Goal: Check status: Check status

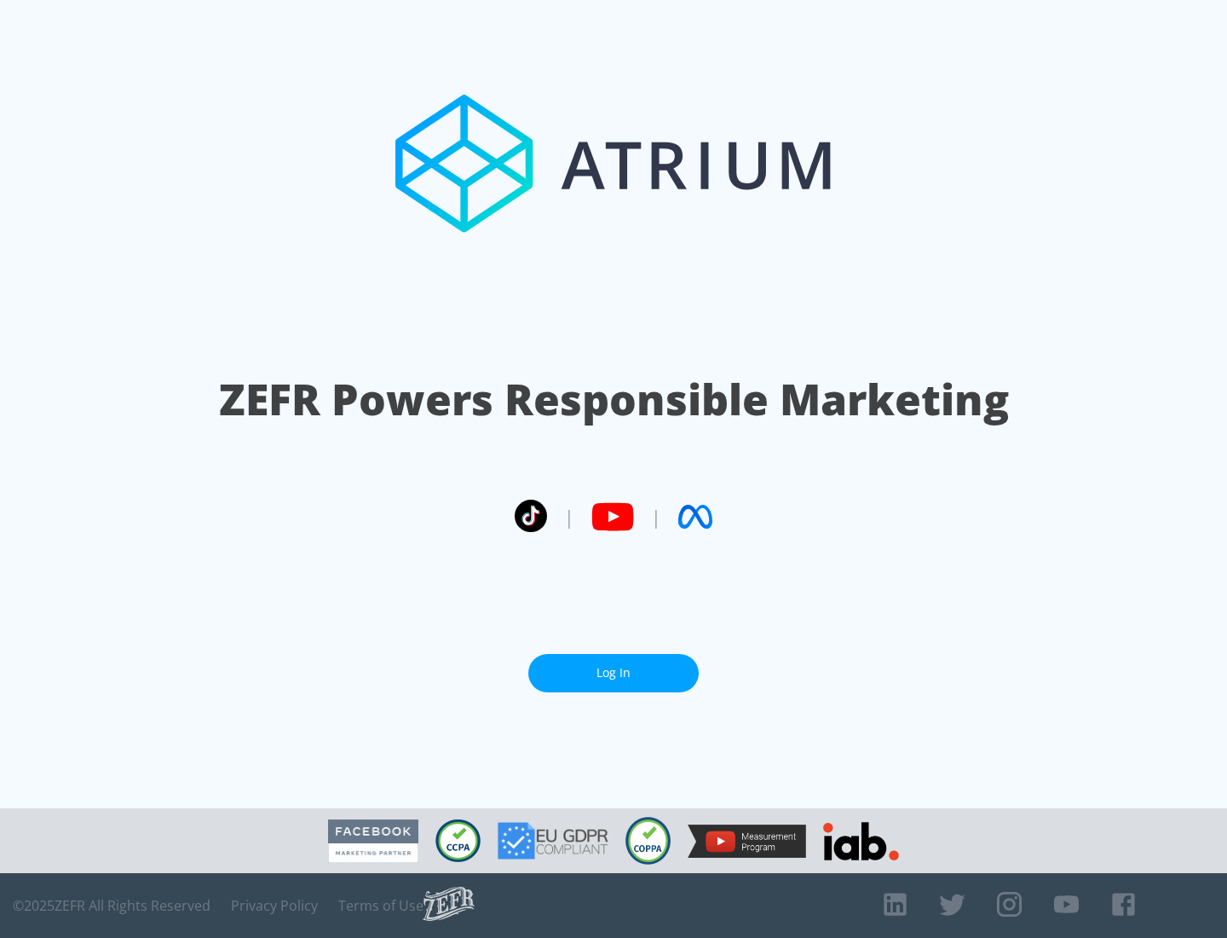
click at [614, 666] on link "Log In" at bounding box center [613, 673] width 170 height 38
